Goal: Information Seeking & Learning: Find specific page/section

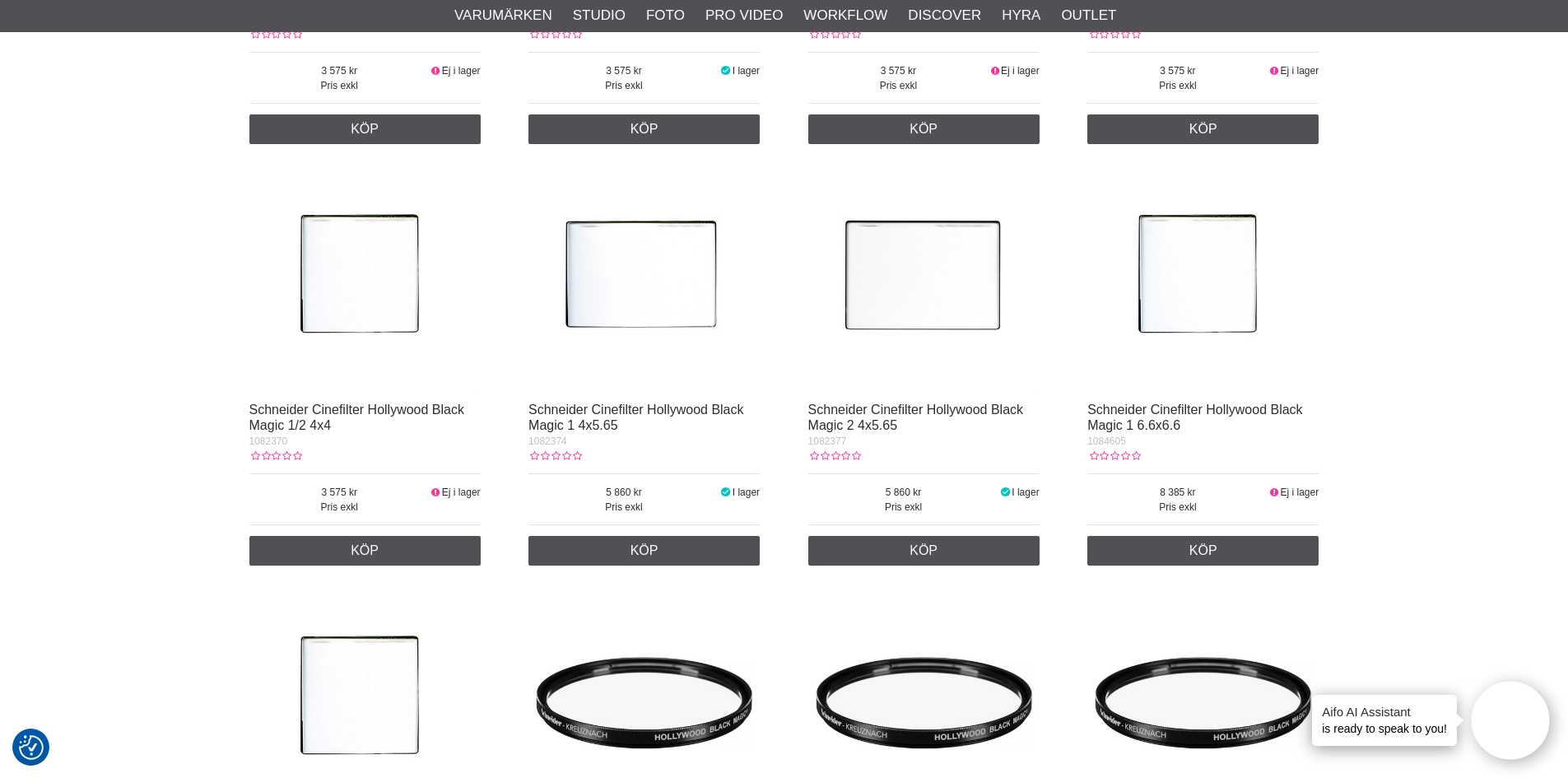
scroll to position [659, 0]
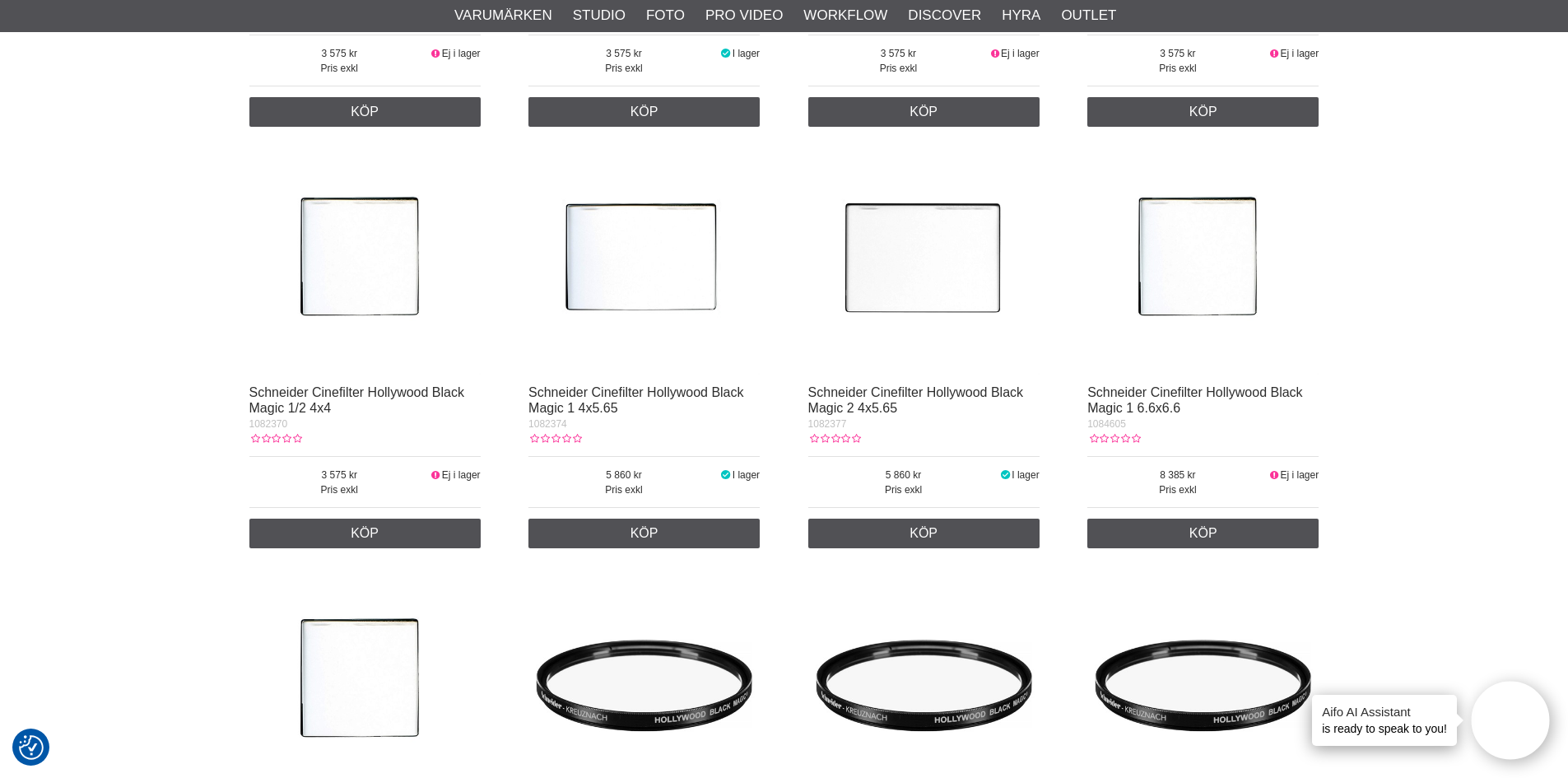
click at [649, 274] on img at bounding box center [644, 258] width 231 height 231
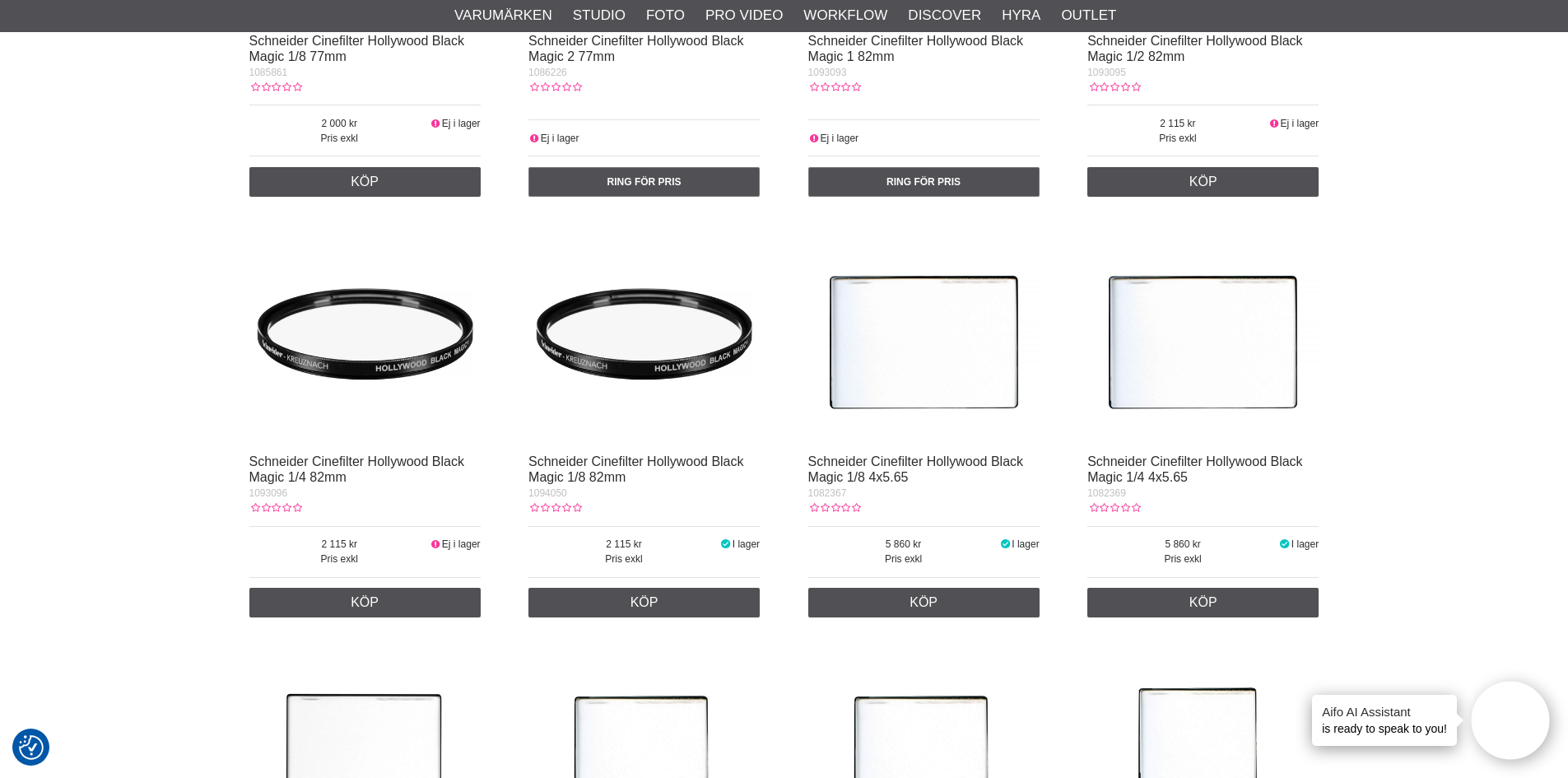
scroll to position [1810, 0]
